Goal: Information Seeking & Learning: Learn about a topic

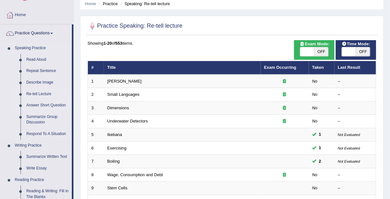
scroll to position [26, 0]
click at [40, 135] on link "Respond To A Situation" at bounding box center [47, 134] width 48 height 12
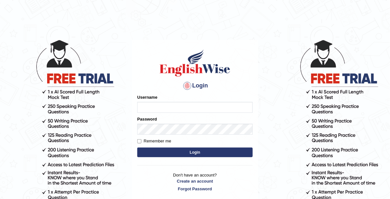
type input "Tamanna29"
click at [206, 153] on button "Login" at bounding box center [195, 152] width 116 height 10
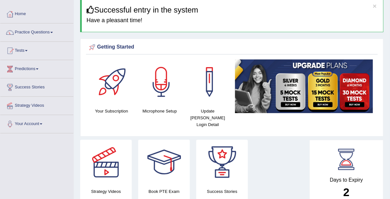
scroll to position [26, 0]
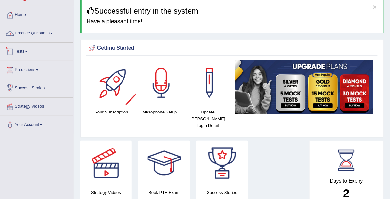
click at [41, 32] on link "Practice Questions" at bounding box center [36, 32] width 73 height 16
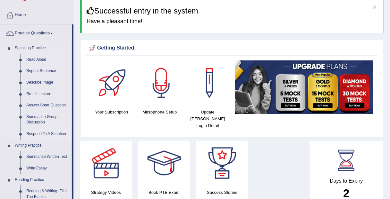
click at [52, 134] on link "Respond To A Situation" at bounding box center [47, 134] width 48 height 12
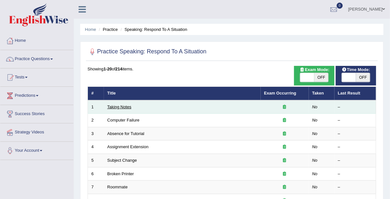
click at [115, 107] on link "Taking Notes" at bounding box center [120, 106] width 24 height 5
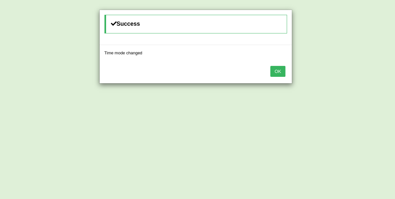
click at [275, 71] on button "OK" at bounding box center [277, 71] width 15 height 11
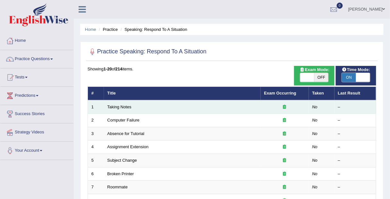
click at [120, 103] on td "Taking Notes" at bounding box center [182, 106] width 157 height 13
click at [121, 106] on link "Taking Notes" at bounding box center [120, 106] width 24 height 5
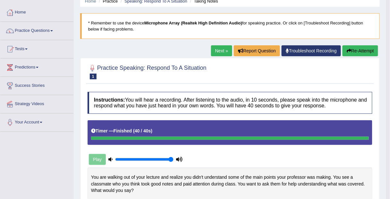
scroll to position [26, 0]
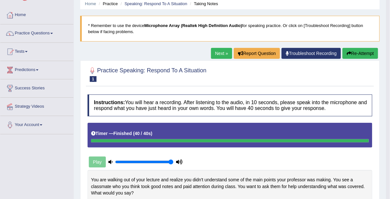
click at [221, 52] on link "Next »" at bounding box center [221, 53] width 21 height 11
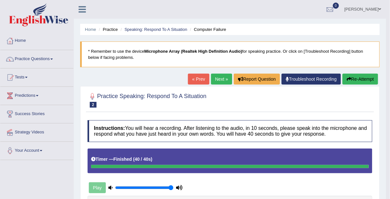
click at [219, 76] on link "Next »" at bounding box center [221, 79] width 21 height 11
click at [55, 59] on link "Practice Questions" at bounding box center [36, 58] width 73 height 16
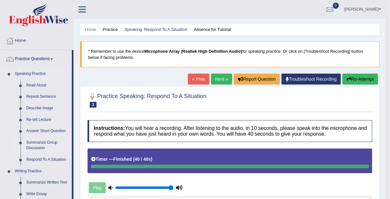
click at [52, 144] on link "Summarize Group Discussion" at bounding box center [47, 145] width 48 height 17
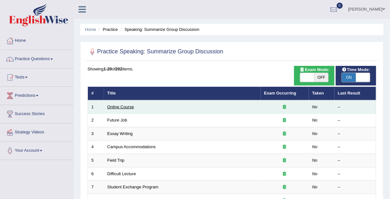
click at [115, 107] on link "Online Course" at bounding box center [121, 106] width 27 height 5
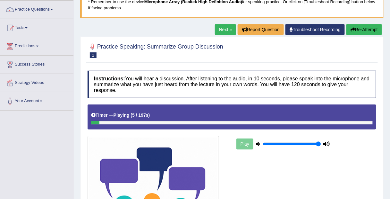
scroll to position [39, 0]
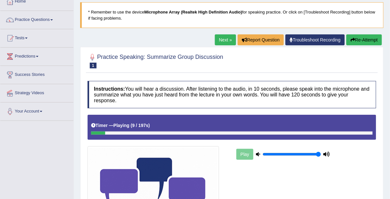
click at [363, 39] on button "Re-Attempt" at bounding box center [365, 39] width 36 height 11
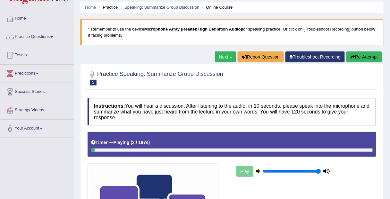
scroll to position [13, 0]
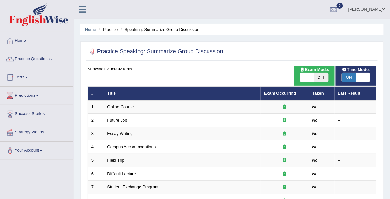
drag, startPoint x: 171, startPoint y: 21, endPoint x: 161, endPoint y: 15, distance: 11.2
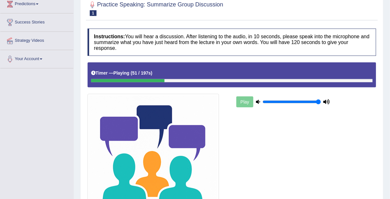
scroll to position [39, 0]
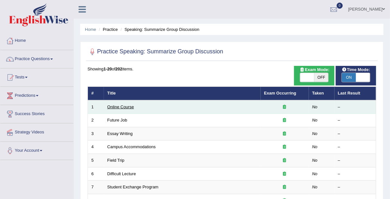
click at [120, 106] on link "Online Course" at bounding box center [121, 106] width 27 height 5
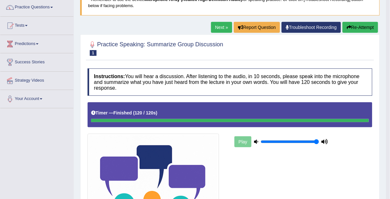
scroll to position [51, 0]
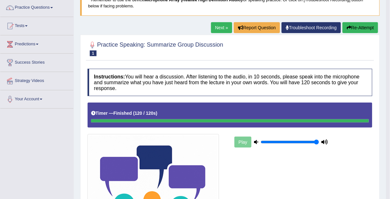
click at [218, 28] on link "Next »" at bounding box center [221, 27] width 21 height 11
